Goal: Obtain resource: Download file/media

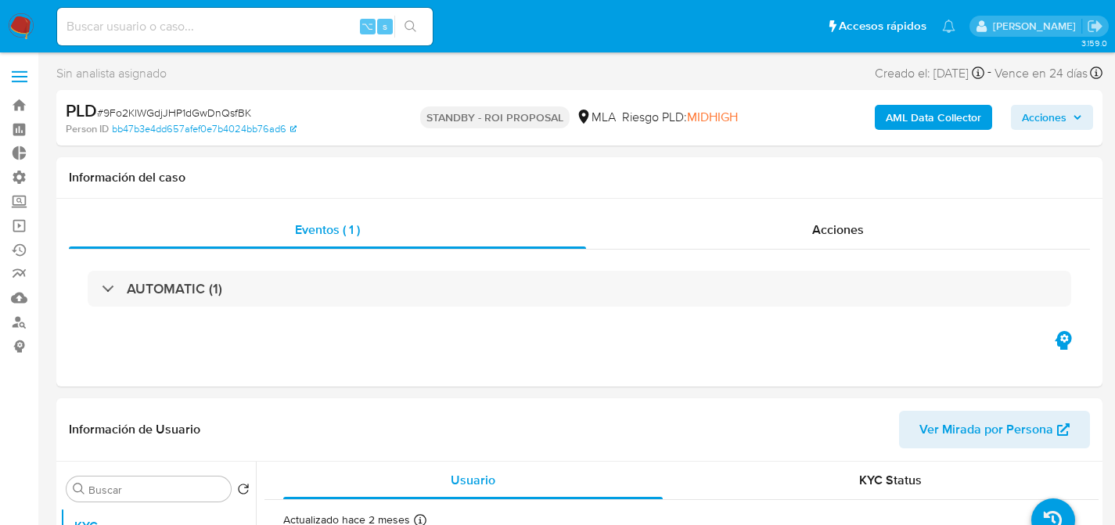
select select "10"
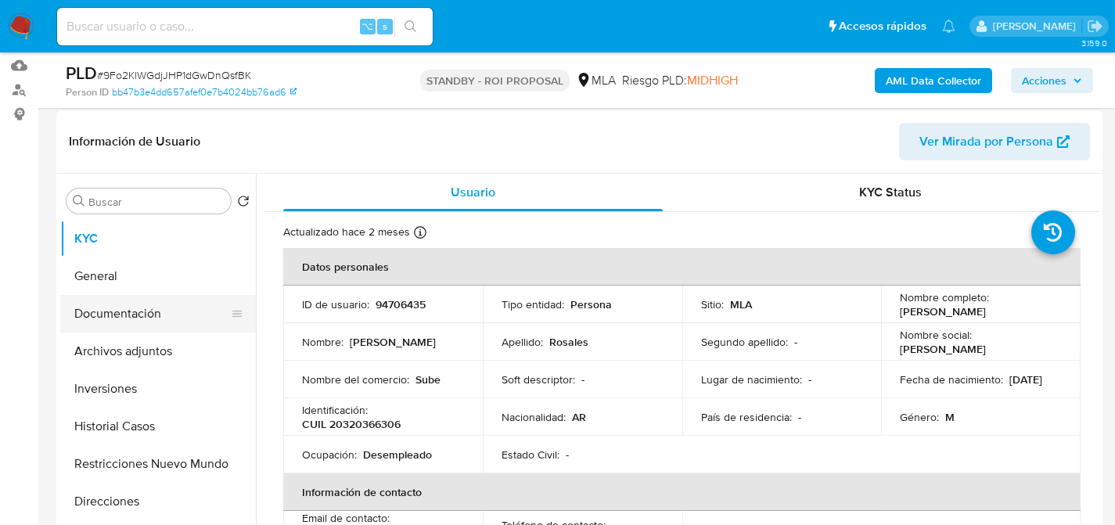
scroll to position [236, 0]
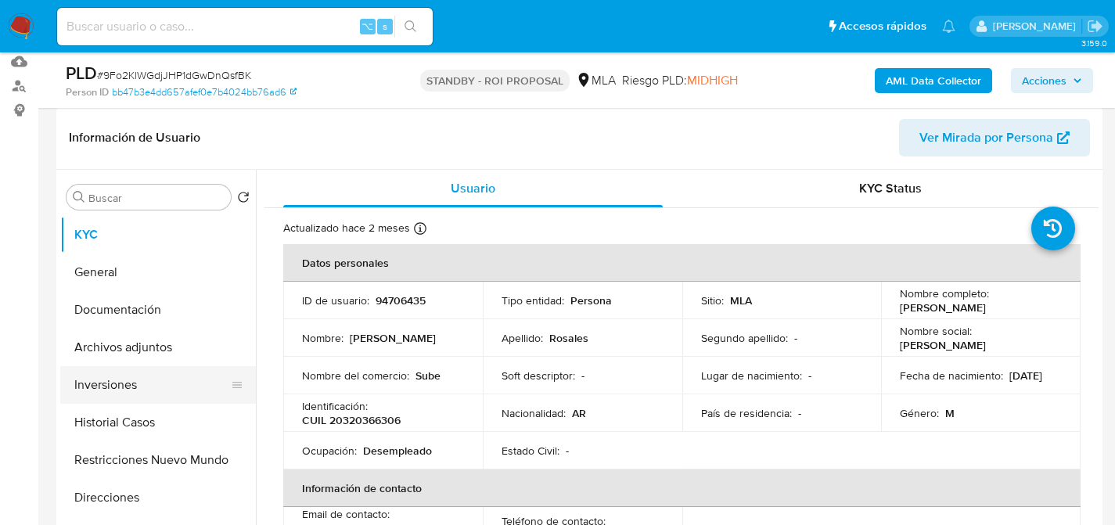
click at [99, 374] on button "Inversiones" at bounding box center [151, 385] width 183 height 38
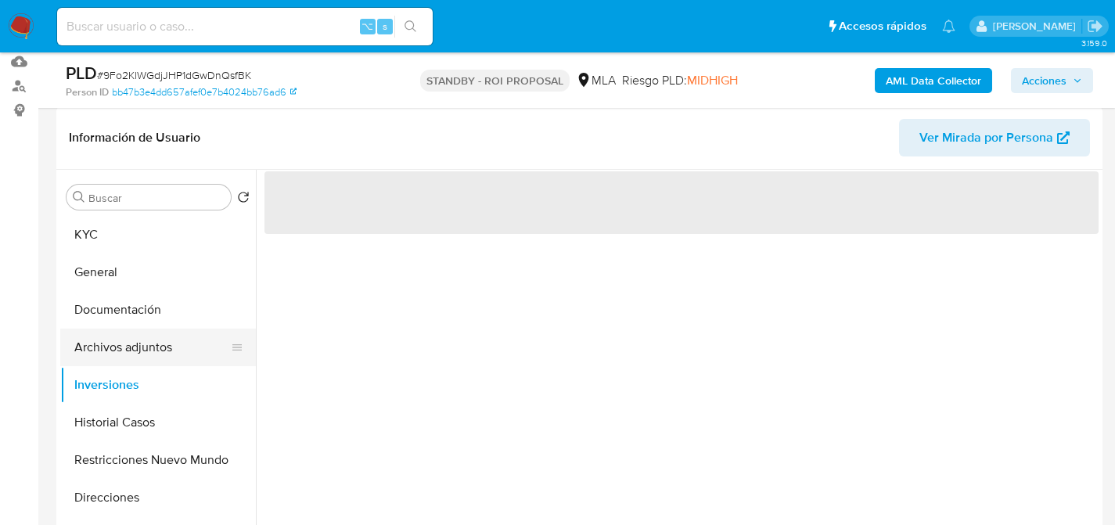
click at [113, 357] on button "Archivos adjuntos" at bounding box center [151, 348] width 183 height 38
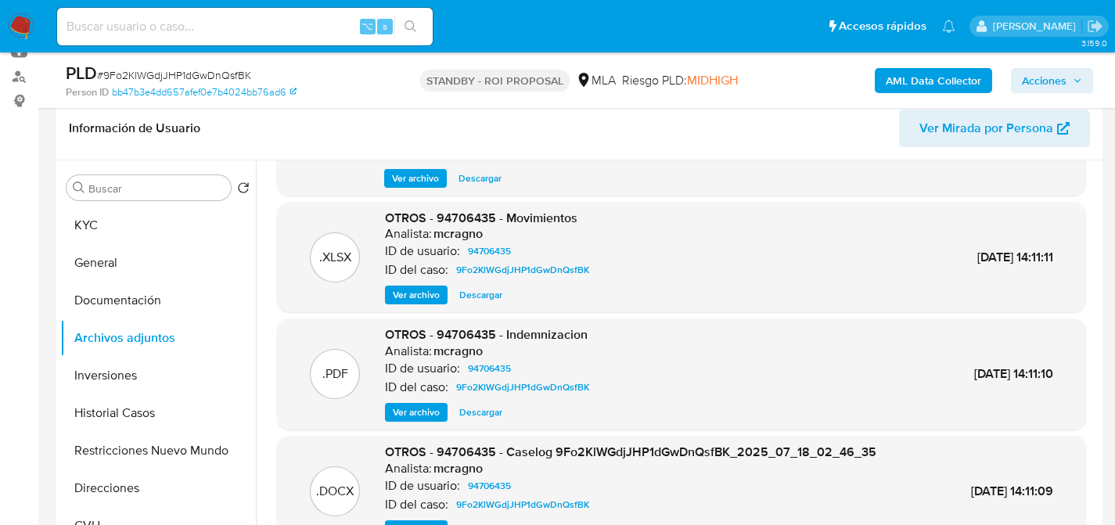
scroll to position [461, 0]
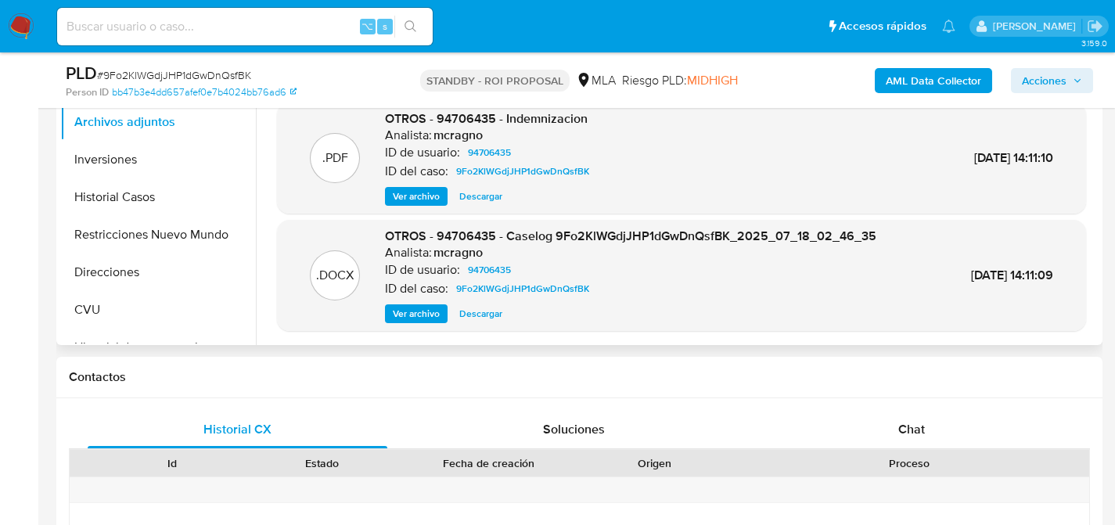
click at [468, 311] on span "Descargar" at bounding box center [480, 314] width 43 height 16
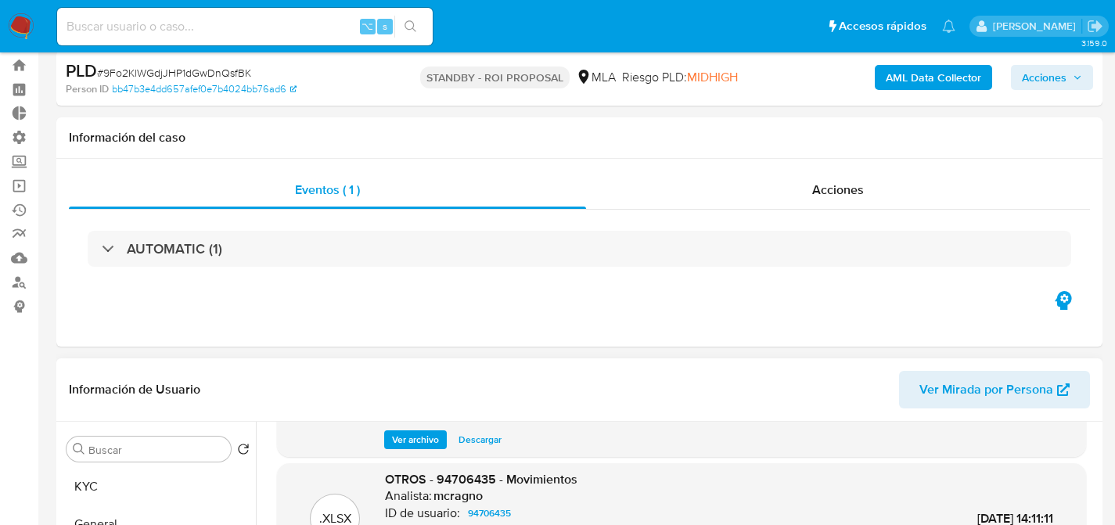
scroll to position [113, 0]
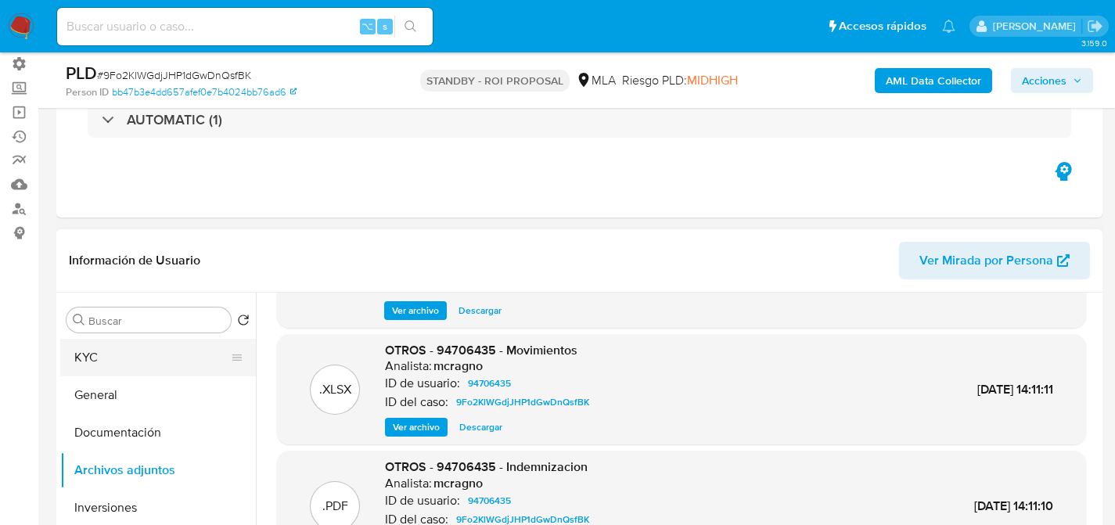
click at [81, 370] on button "KYC" at bounding box center [151, 358] width 183 height 38
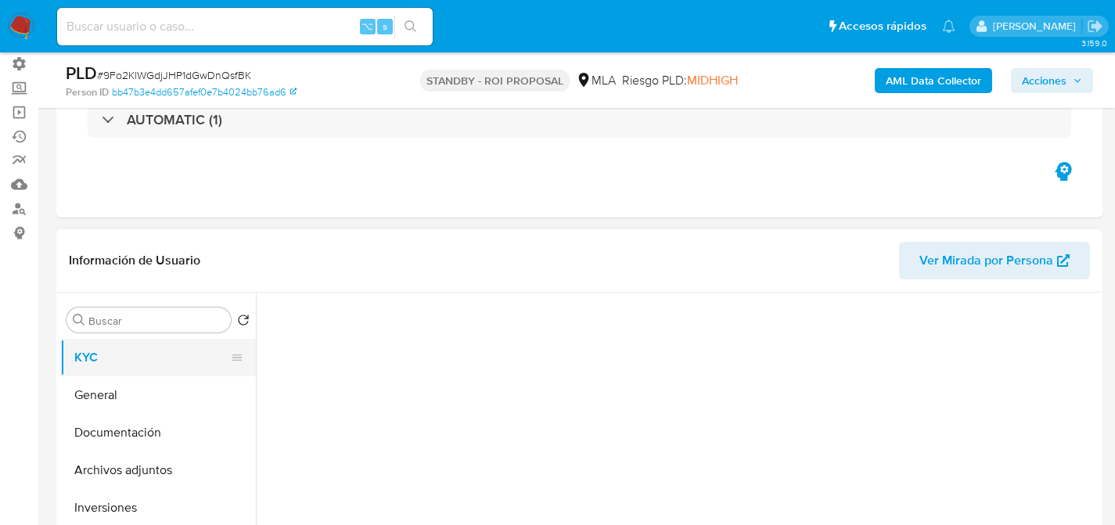
click at [92, 350] on button "KYC" at bounding box center [151, 358] width 183 height 38
